Goal: Task Accomplishment & Management: Complete application form

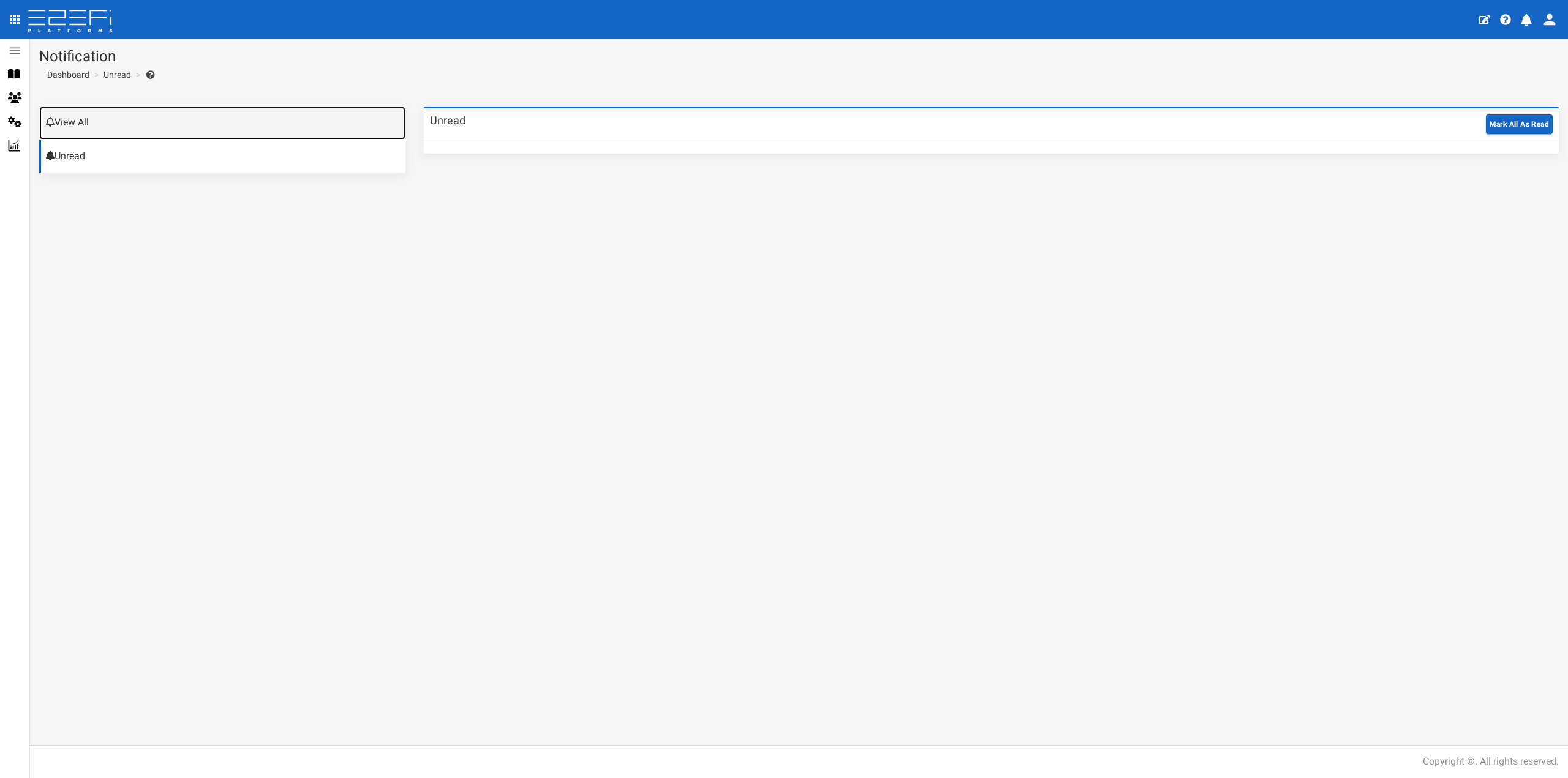
click at [120, 112] on link "View All" at bounding box center [222, 123] width 366 height 33
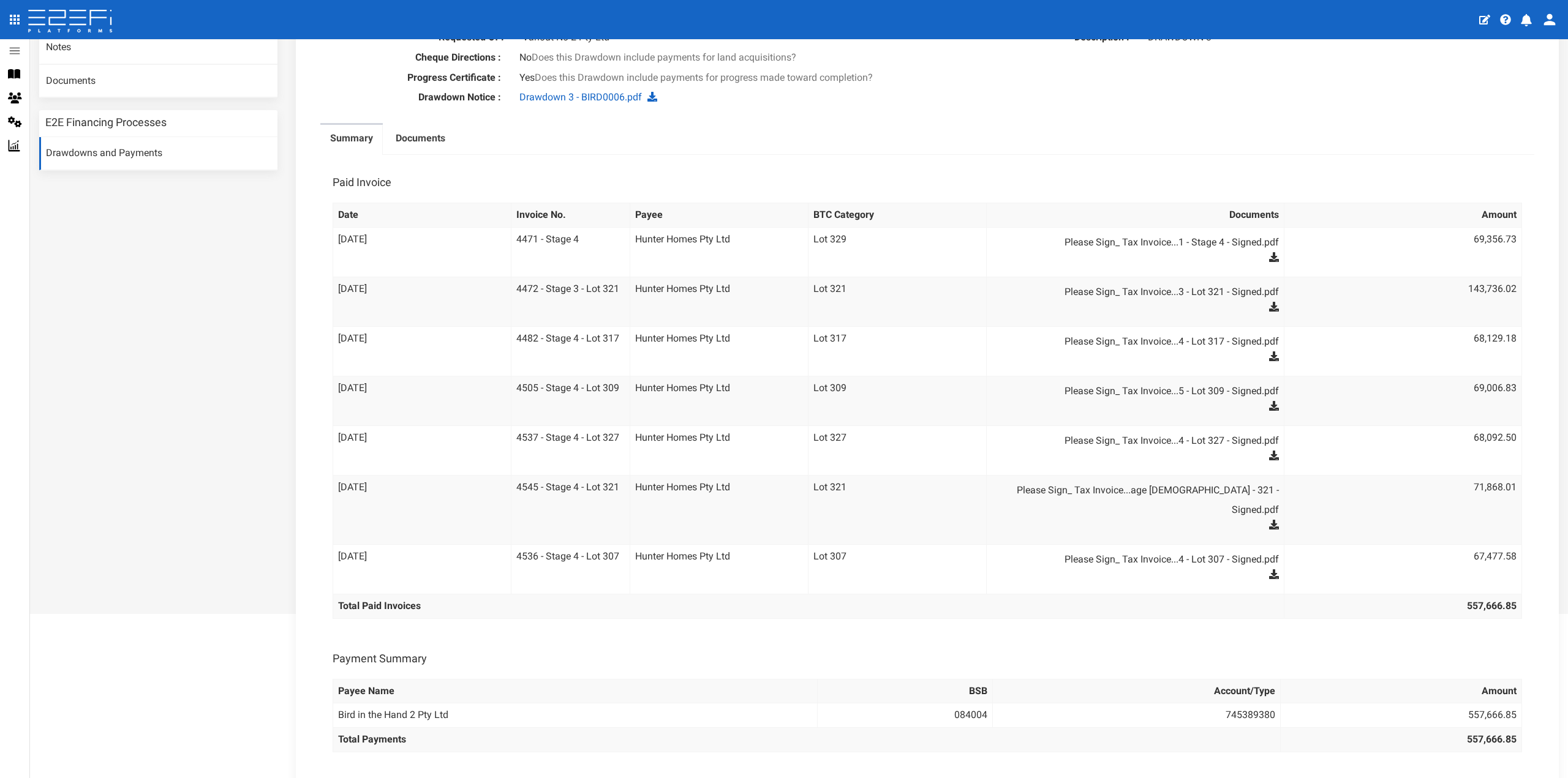
scroll to position [245, 0]
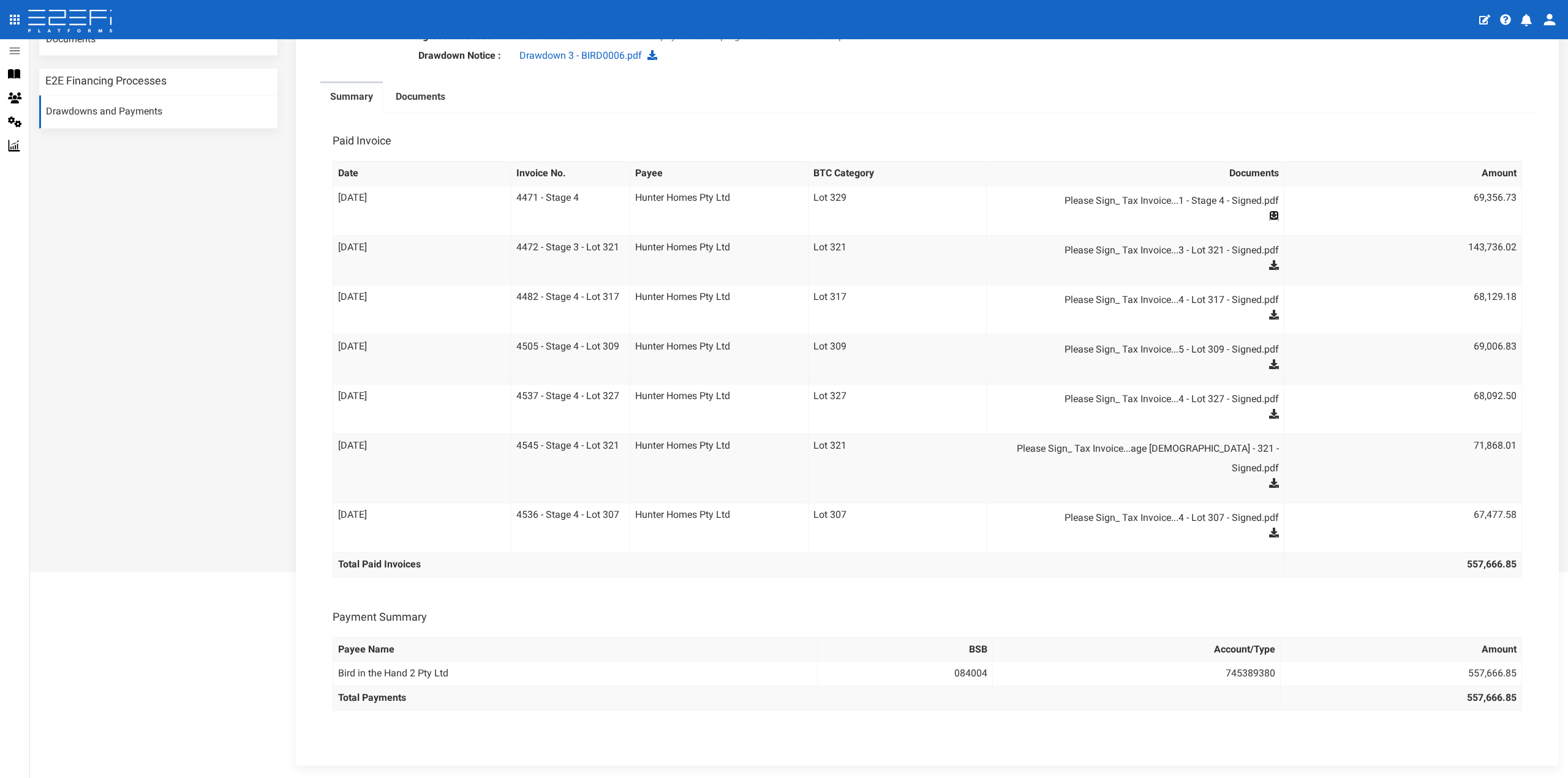
click at [1269, 213] on icon at bounding box center [1274, 215] width 10 height 10
click at [1269, 262] on icon at bounding box center [1274, 265] width 10 height 10
click at [1269, 312] on icon at bounding box center [1274, 314] width 10 height 10
click at [1269, 364] on icon at bounding box center [1274, 364] width 10 height 10
click at [1269, 411] on icon at bounding box center [1274, 413] width 10 height 10
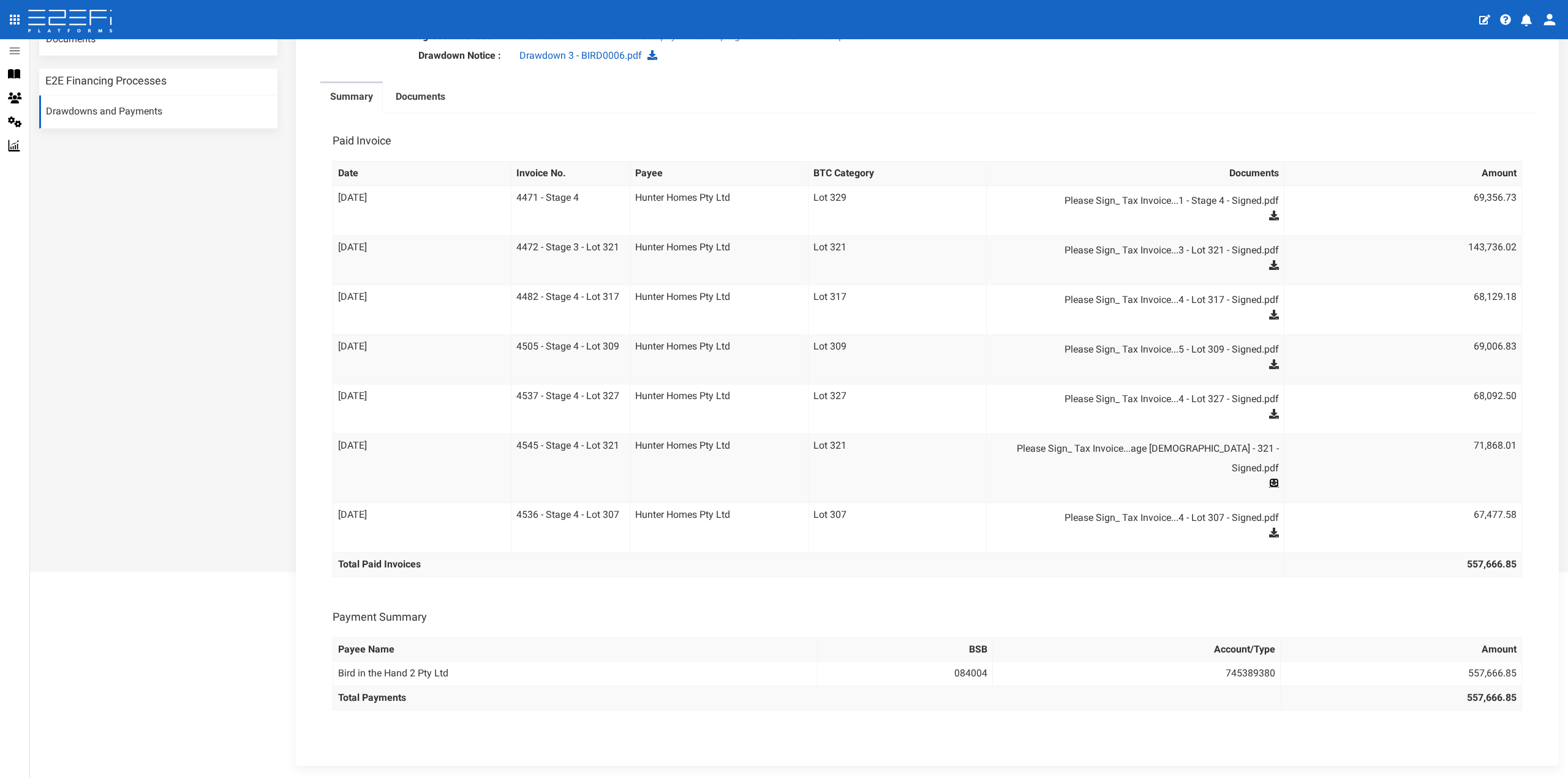
click at [1269, 478] on icon at bounding box center [1274, 483] width 10 height 10
click at [1269, 528] on icon at bounding box center [1274, 532] width 10 height 10
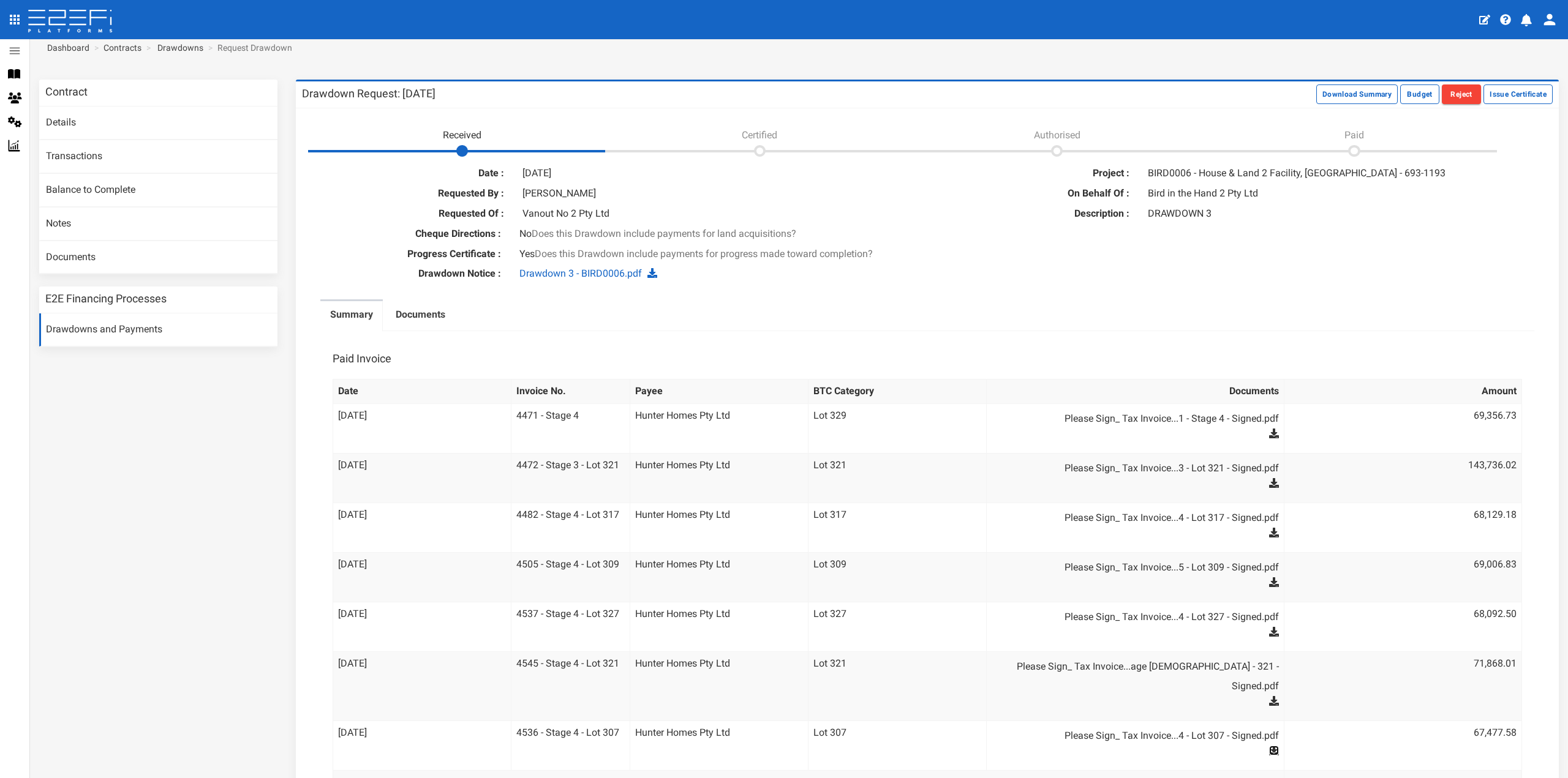
scroll to position [0, 0]
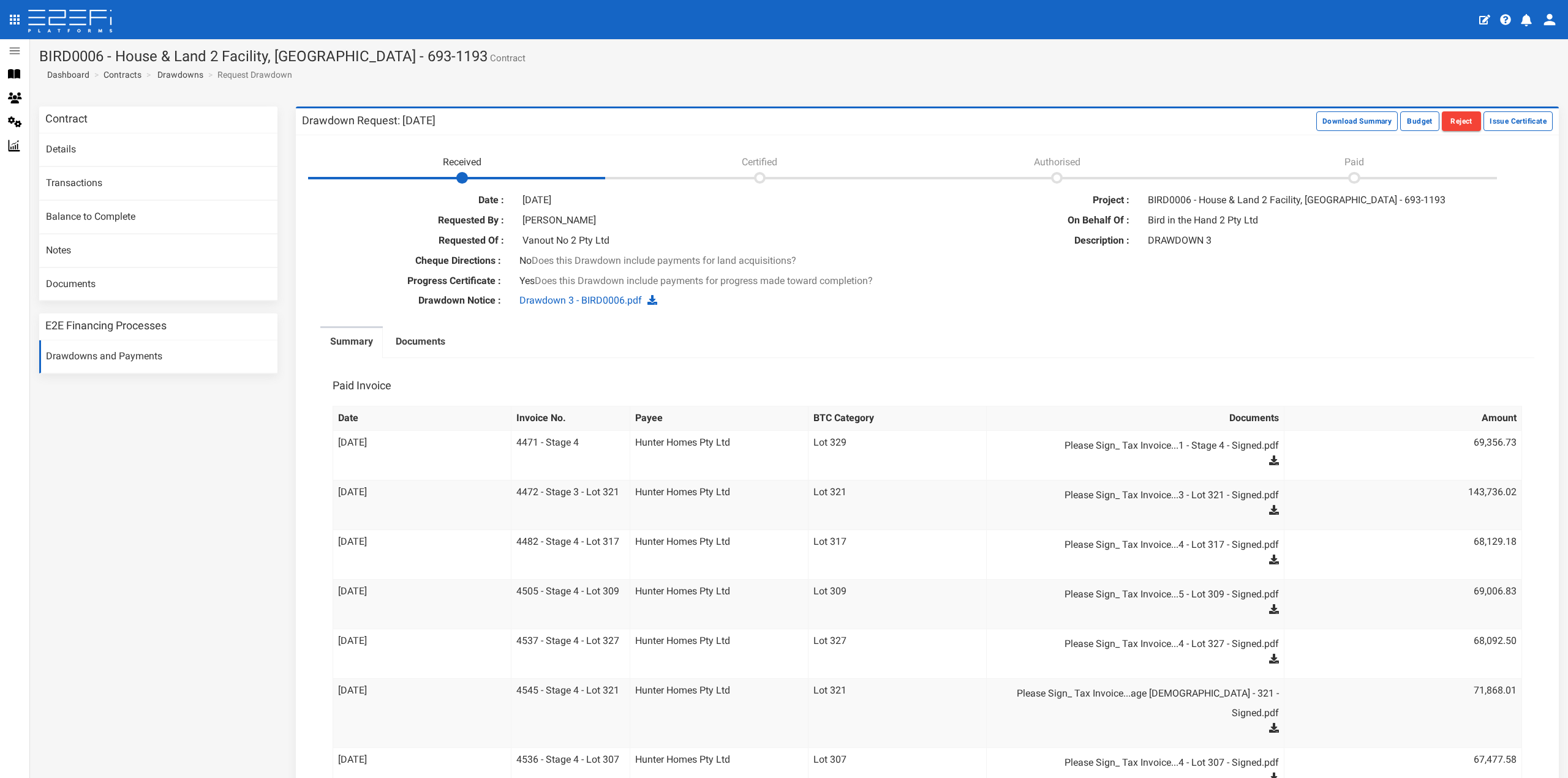
click at [935, 279] on div "Yes Does this Drawdown include payments for progress made toward completion?" at bounding box center [927, 282] width 834 height 14
click at [1524, 121] on button "Issue Certificate" at bounding box center [1518, 121] width 69 height 20
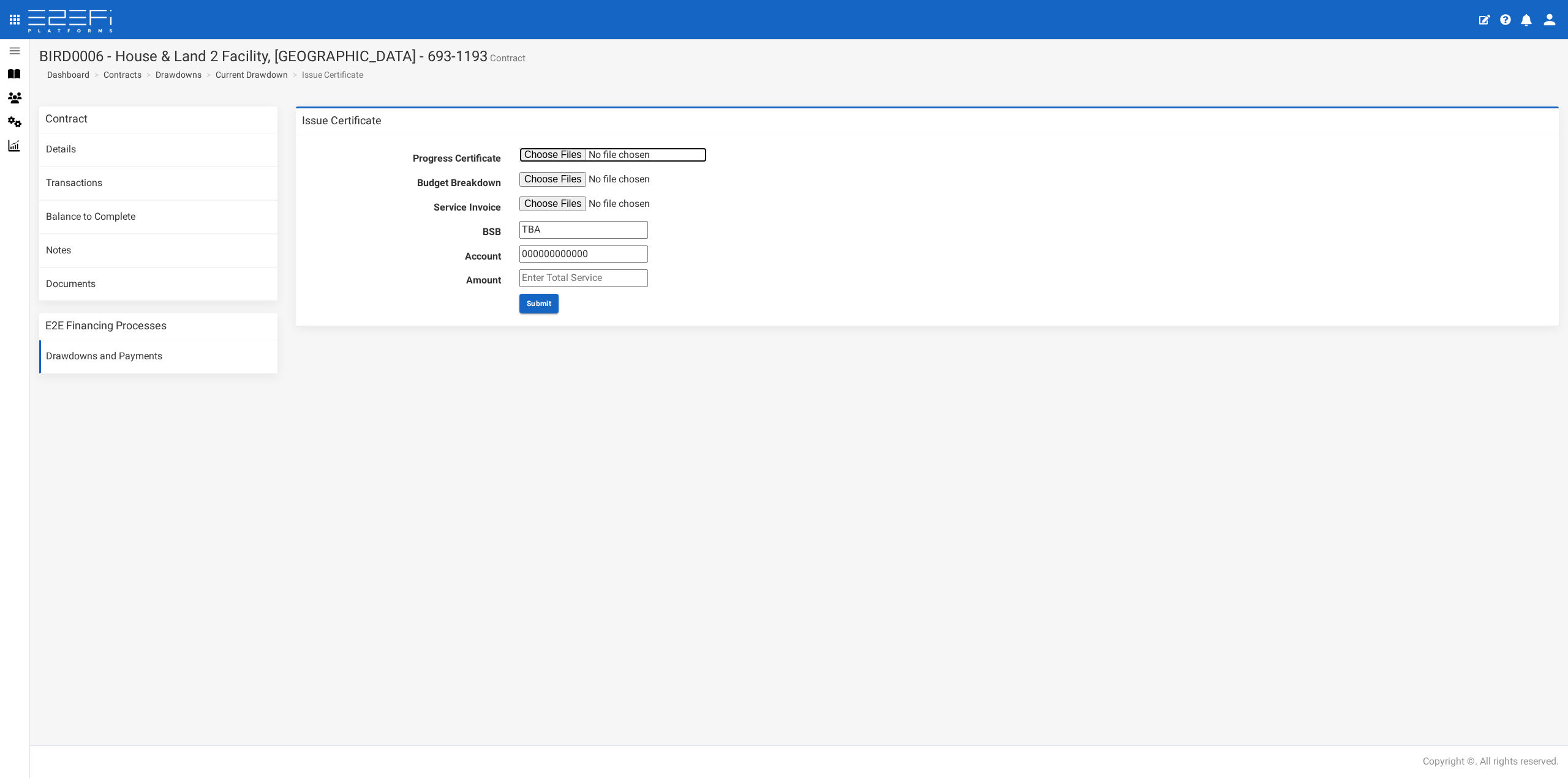
click at [569, 158] on input "file" at bounding box center [612, 155] width 187 height 15
type input "C:\fakepath\Drawdown 3 Reports.pdf"
click at [547, 179] on input "file" at bounding box center [612, 179] width 187 height 15
type input "C:\fakepath\Drawdown 3 Summary.pdf"
click at [552, 199] on input "file" at bounding box center [612, 203] width 187 height 15
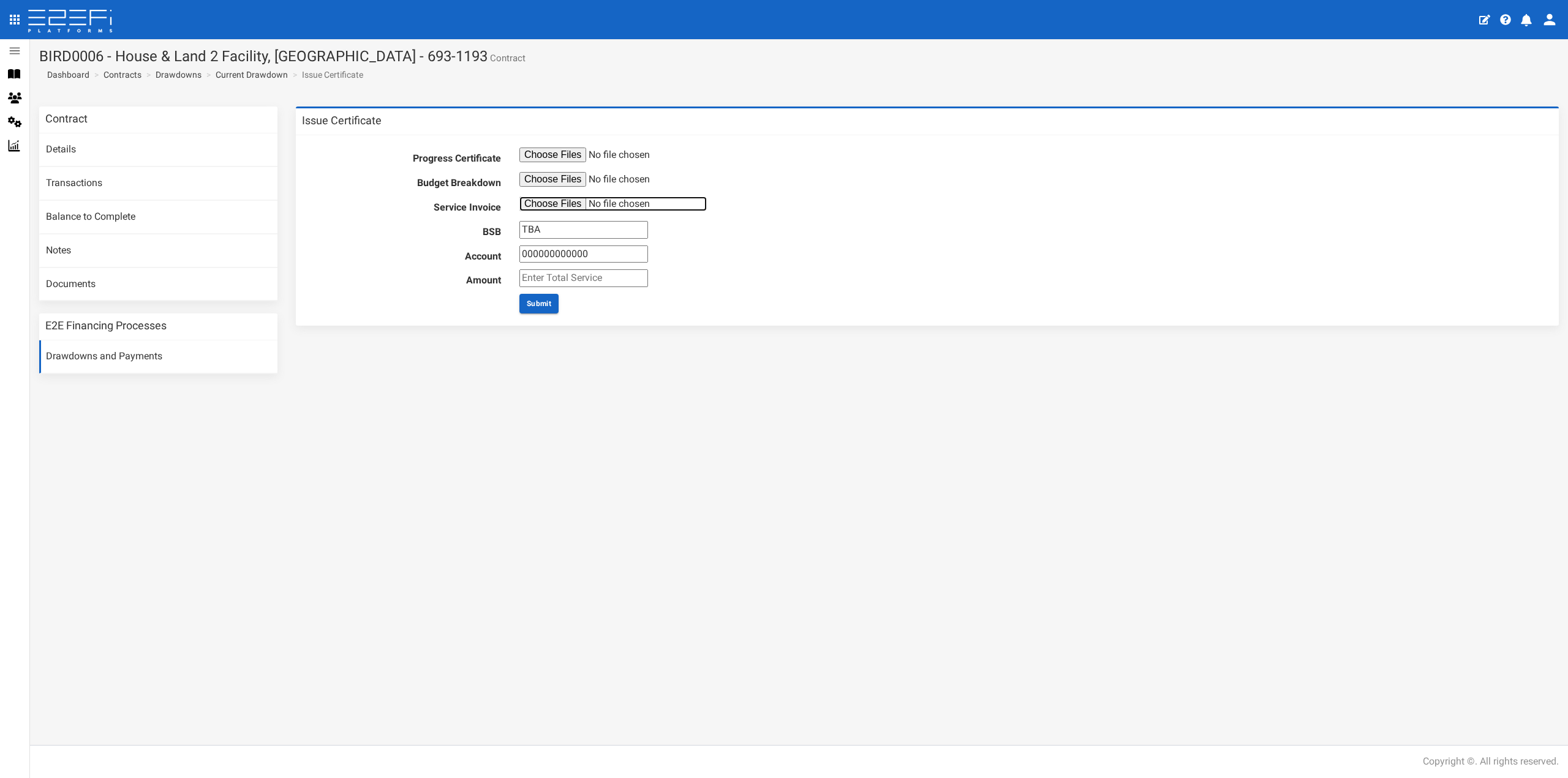
type input "C:\fakepath\Invoice-10791885.pdf"
click at [547, 232] on input "TBA" at bounding box center [583, 230] width 128 height 18
type input "T"
type input "012804"
click at [561, 252] on input "000000000000" at bounding box center [583, 254] width 128 height 18
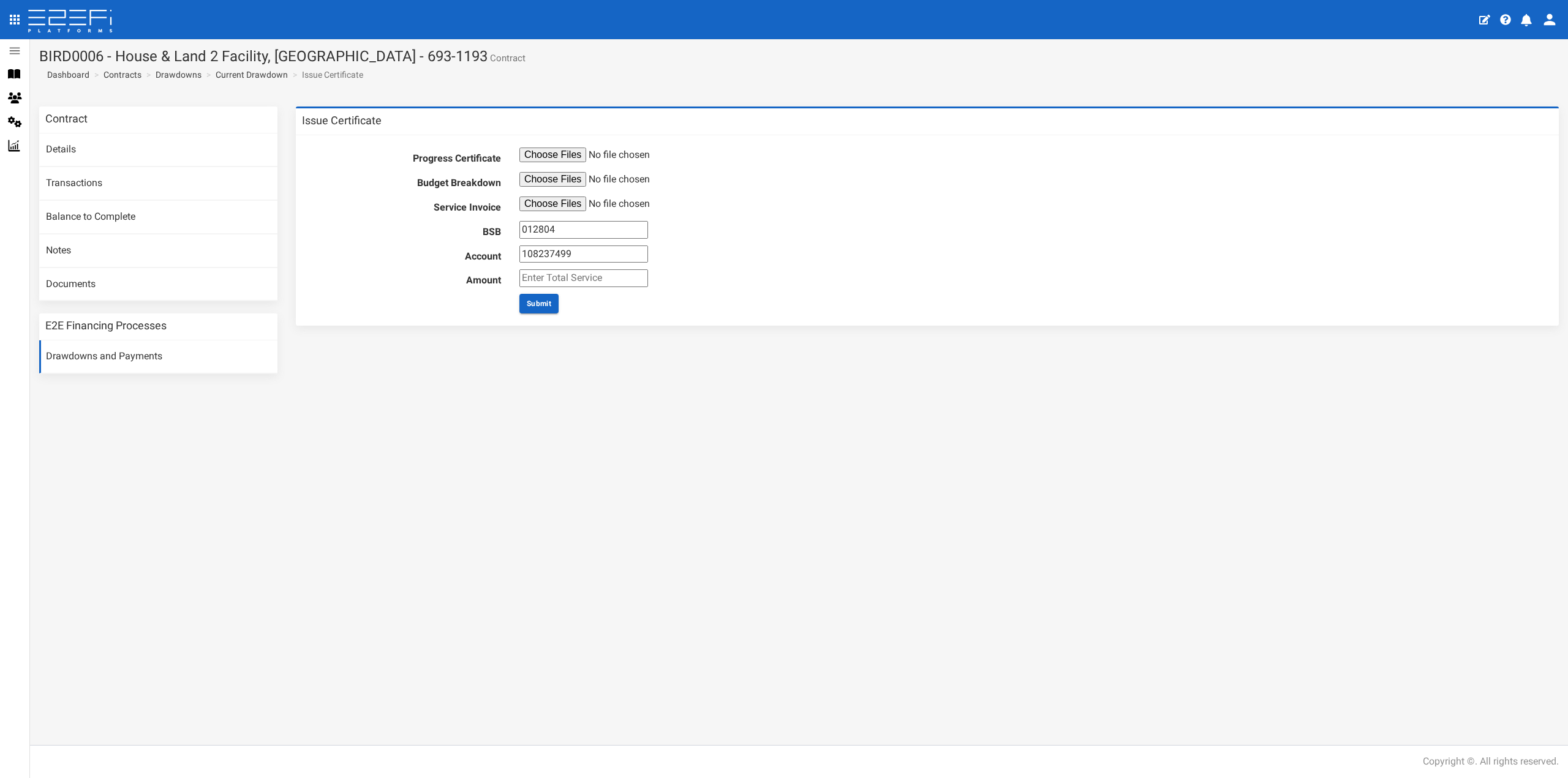
type input "108237499"
click at [557, 276] on input "number" at bounding box center [583, 278] width 128 height 18
type input "1320"
click at [756, 269] on div "1320" at bounding box center [1031, 278] width 1042 height 18
click at [541, 302] on button "Submit" at bounding box center [539, 304] width 39 height 20
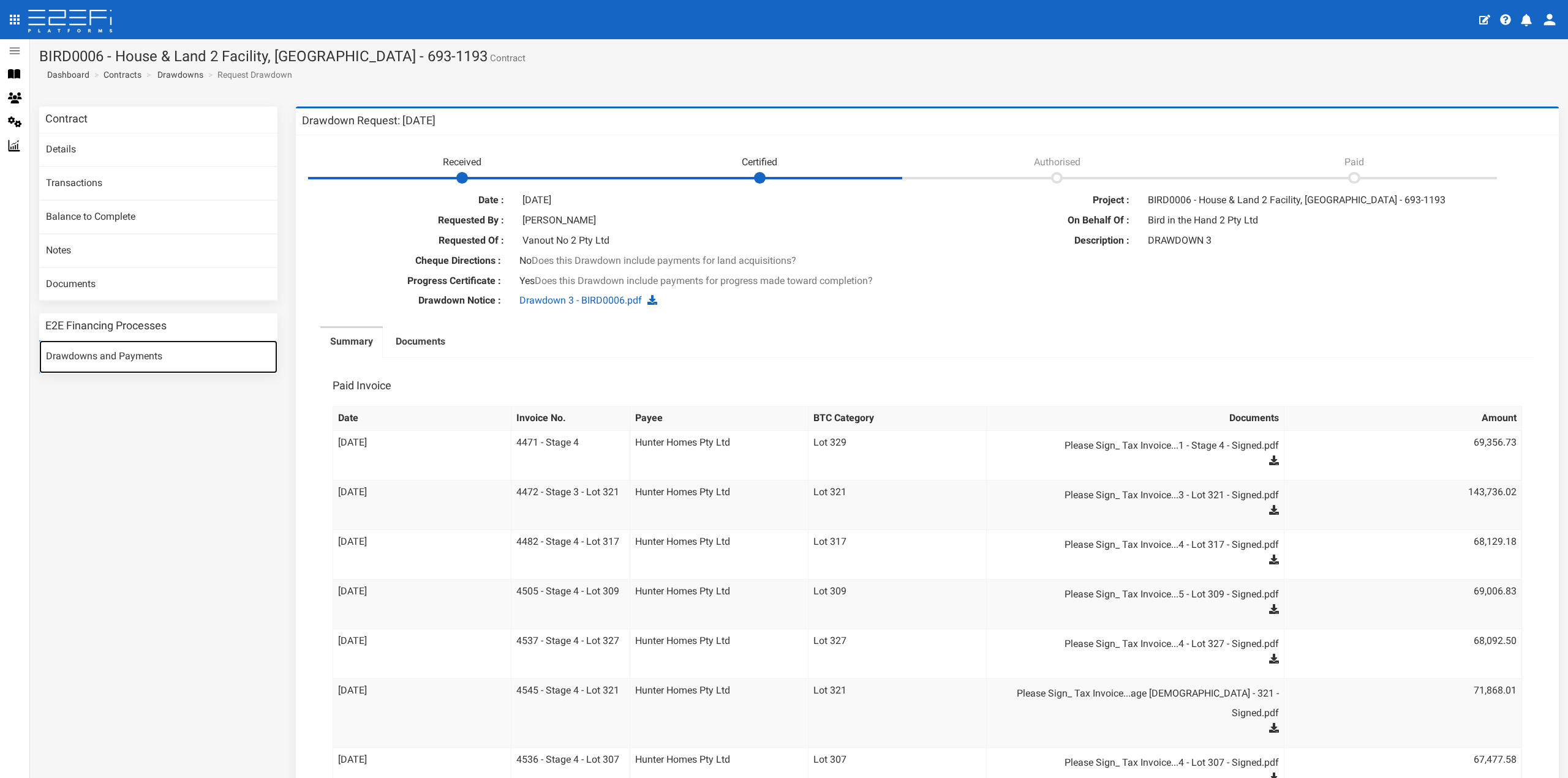
click at [119, 356] on link "Drawdowns and Payments" at bounding box center [158, 357] width 238 height 33
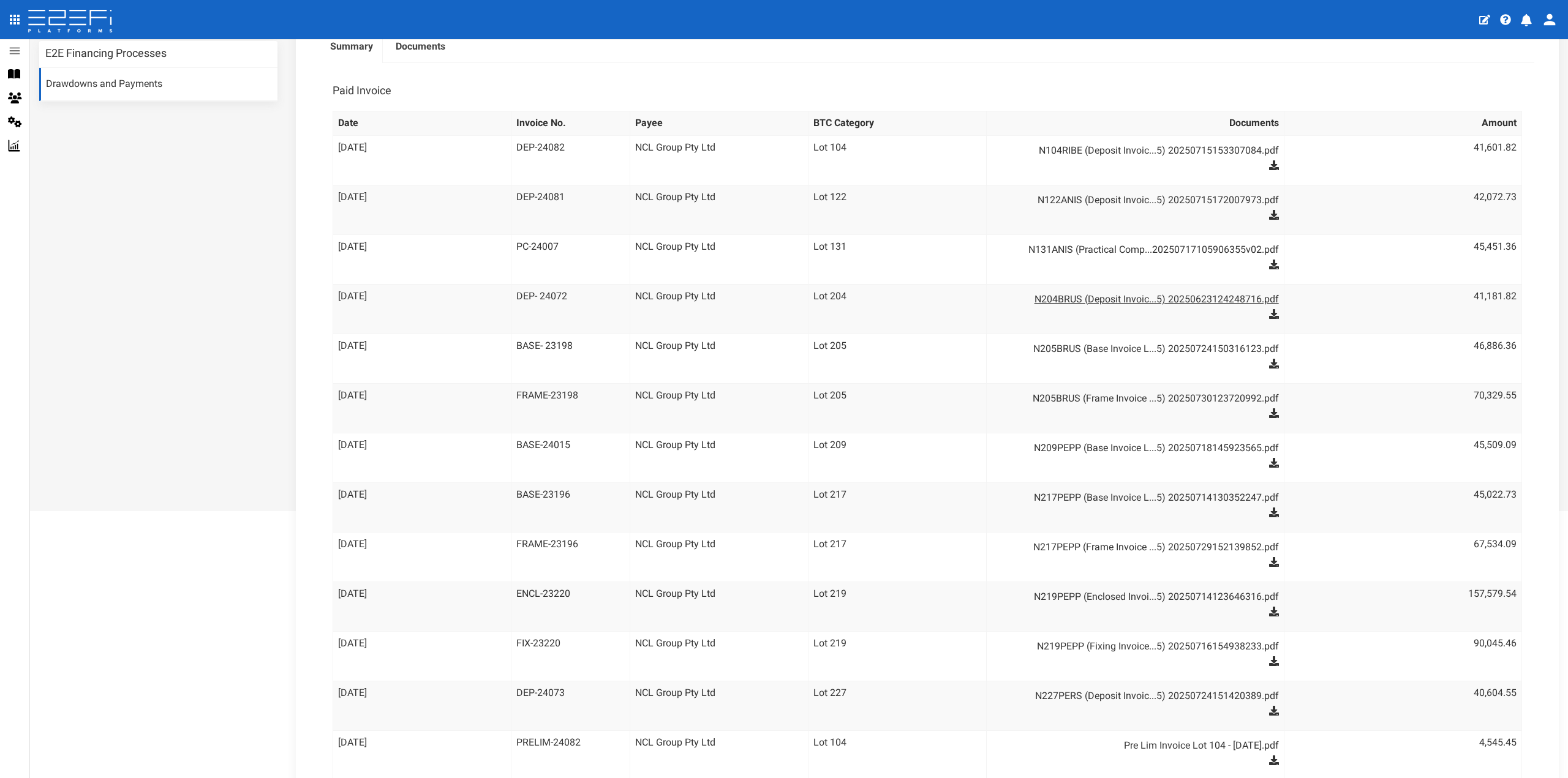
scroll to position [367, 0]
